Goal: Task Accomplishment & Management: Use online tool/utility

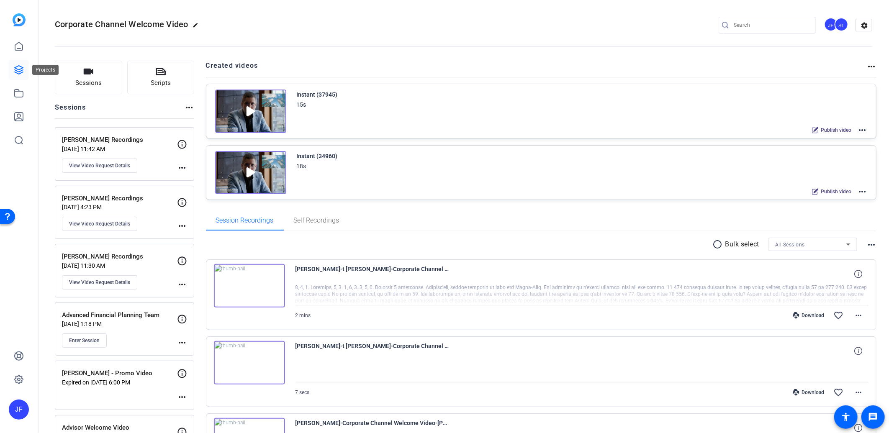
click at [18, 70] on icon at bounding box center [19, 70] width 8 height 8
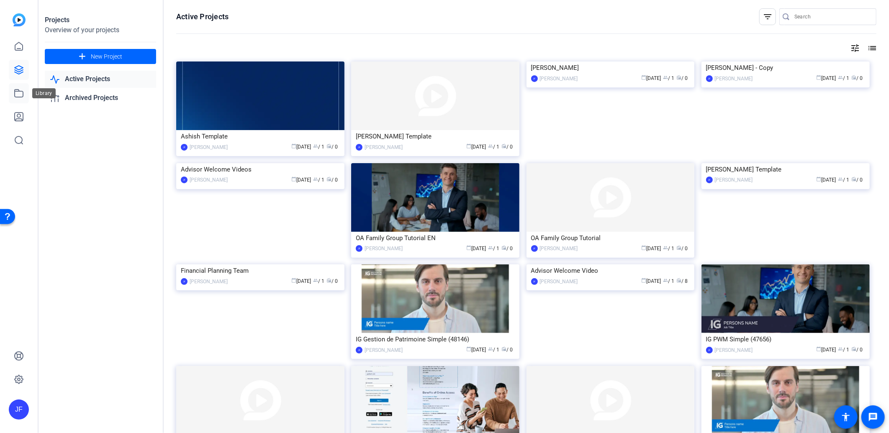
click at [21, 93] on icon at bounding box center [19, 93] width 10 height 10
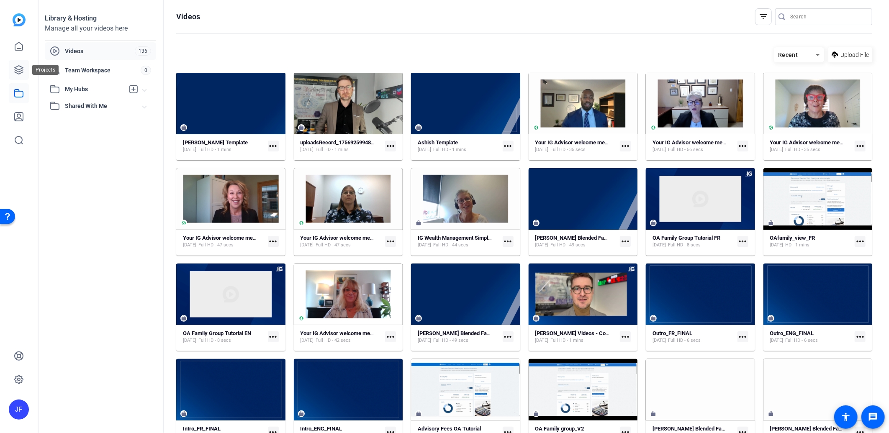
click at [21, 67] on icon at bounding box center [19, 70] width 10 height 10
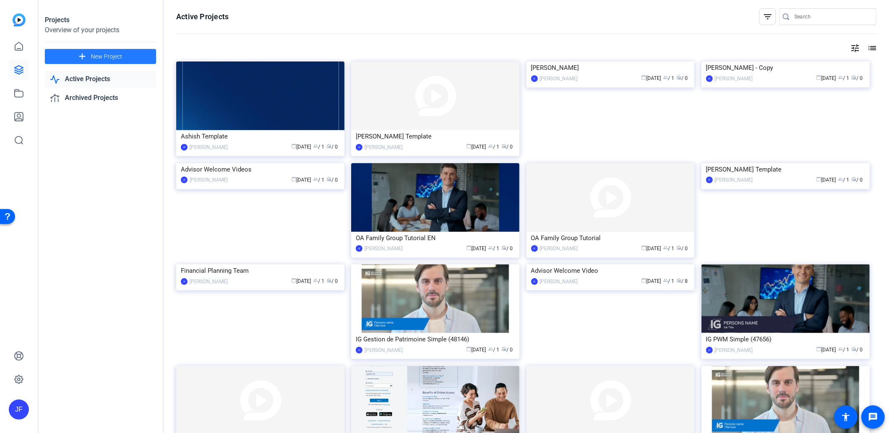
click at [115, 56] on span "New Project" at bounding box center [106, 56] width 31 height 9
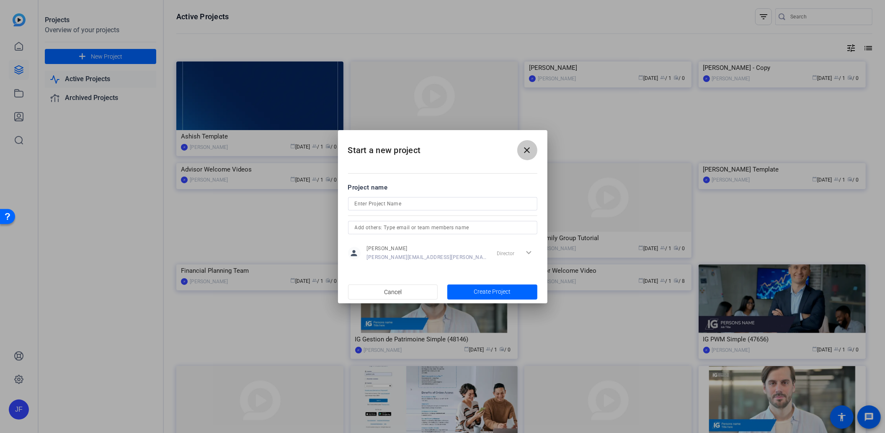
click at [527, 151] on mat-icon "close" at bounding box center [527, 150] width 10 height 10
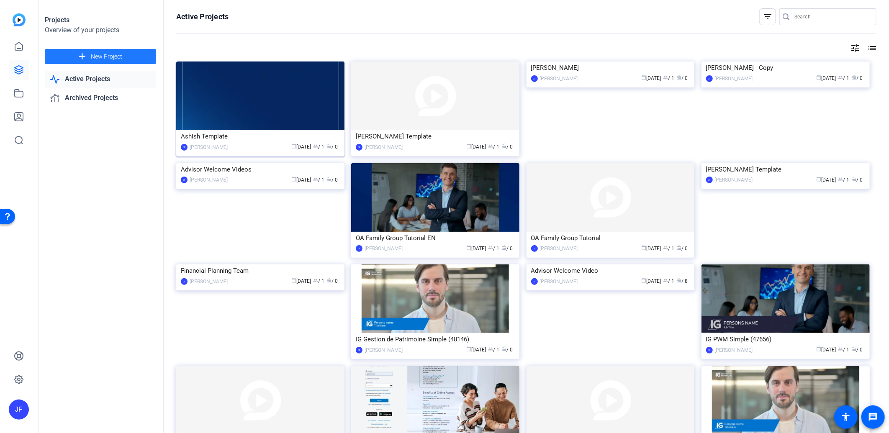
click at [268, 108] on img at bounding box center [260, 96] width 168 height 69
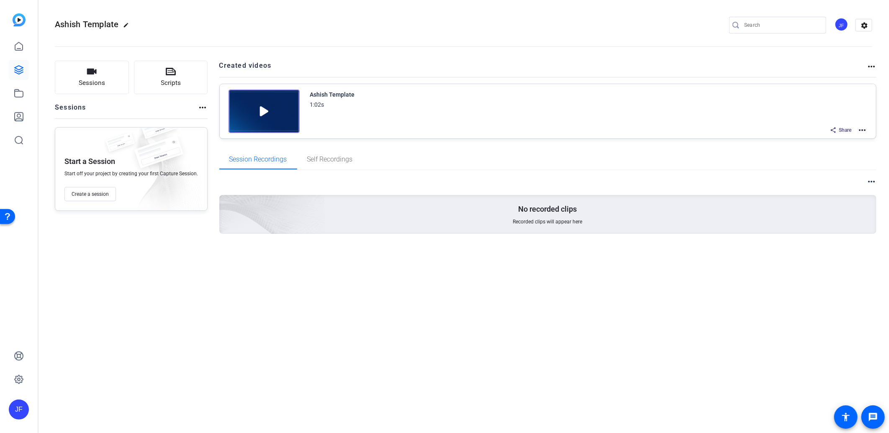
click at [860, 128] on mat-icon "more_horiz" at bounding box center [863, 130] width 10 height 10
click at [837, 137] on span "Edit in Creator" at bounding box center [832, 140] width 58 height 10
